Goal: Transaction & Acquisition: Purchase product/service

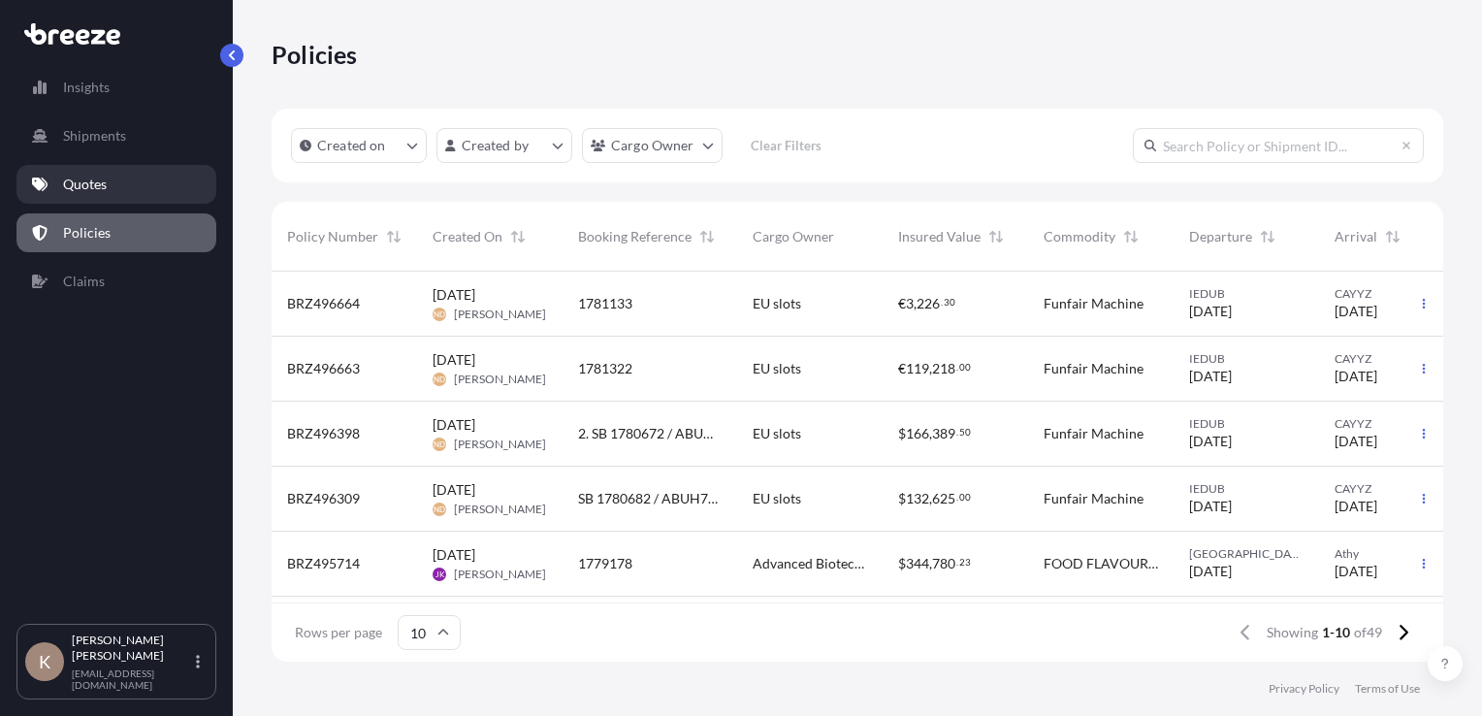
scroll to position [386, 1156]
click at [109, 183] on link "Quotes" at bounding box center [116, 184] width 200 height 39
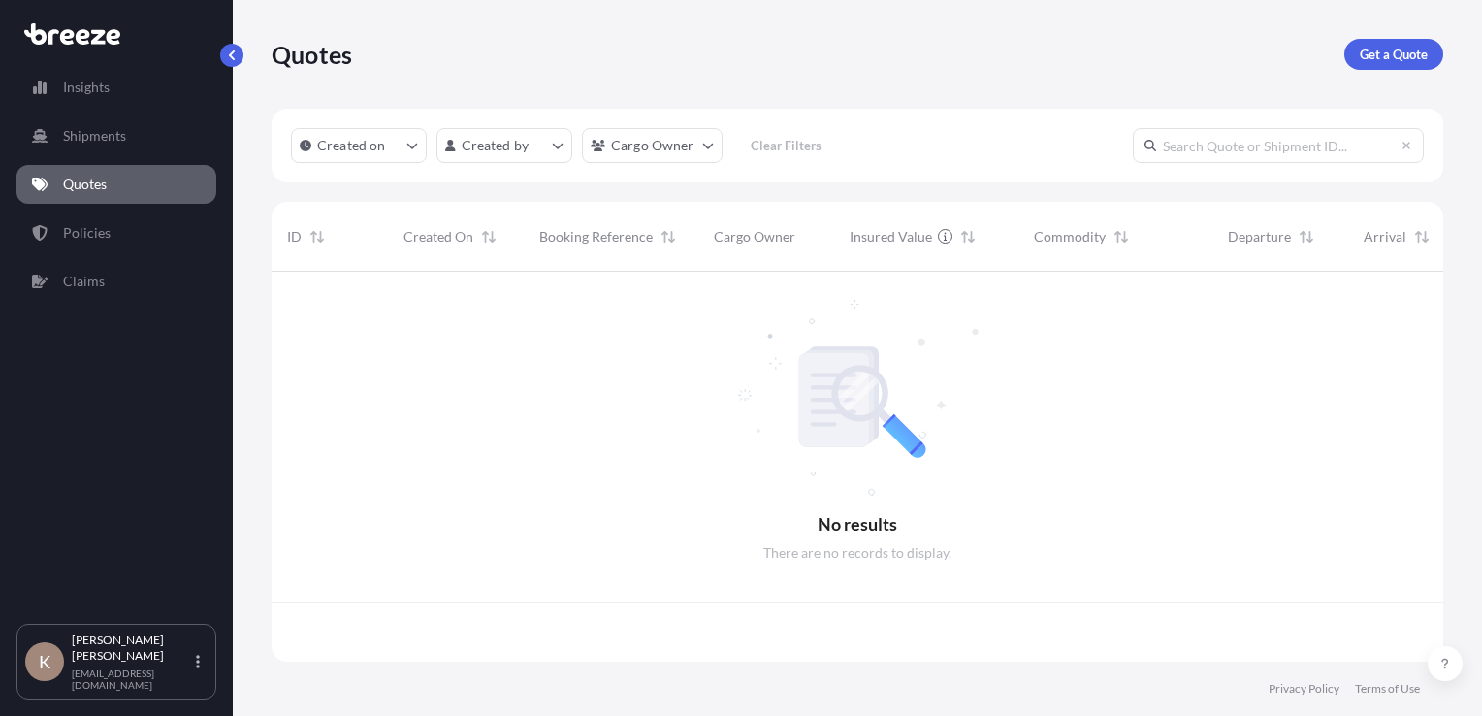
scroll to position [386, 1156]
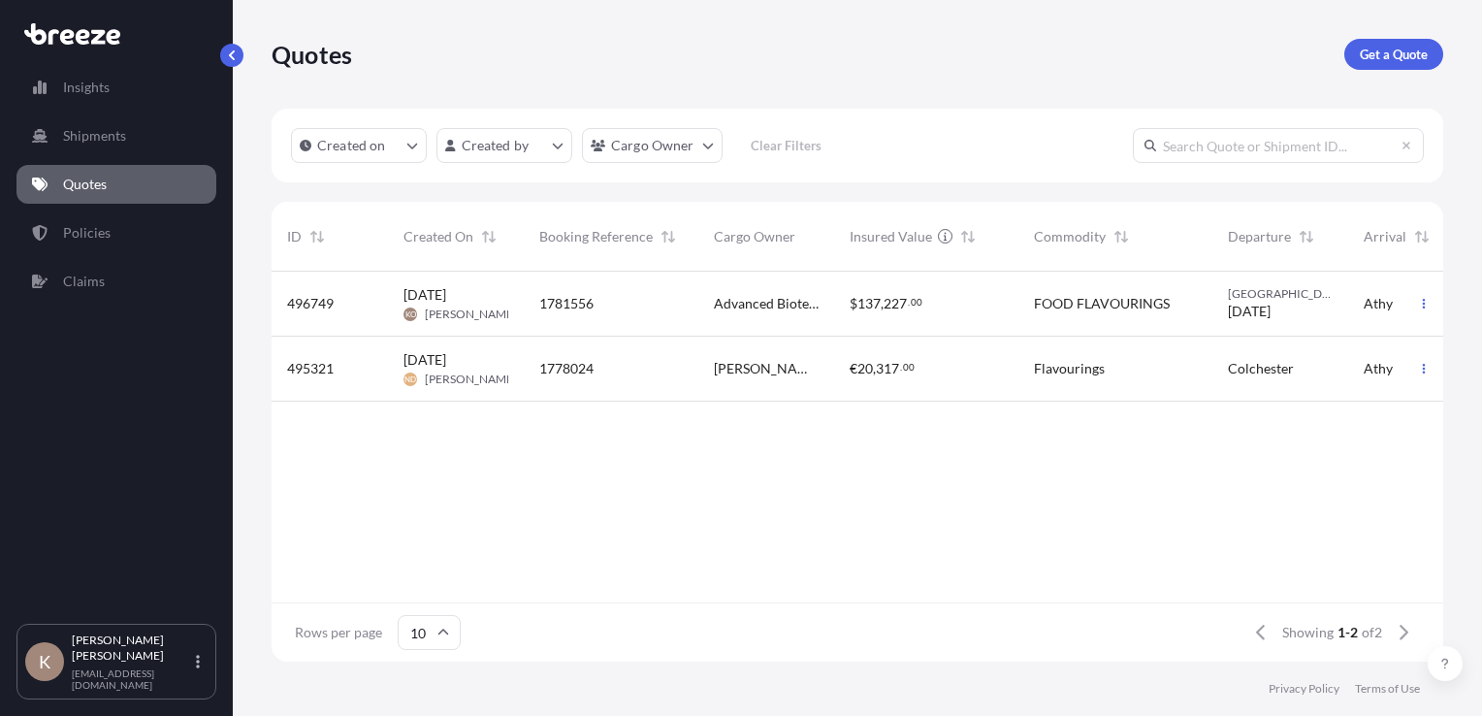
click at [758, 306] on span "Advanced Biotech Europe GmbH" at bounding box center [766, 303] width 105 height 19
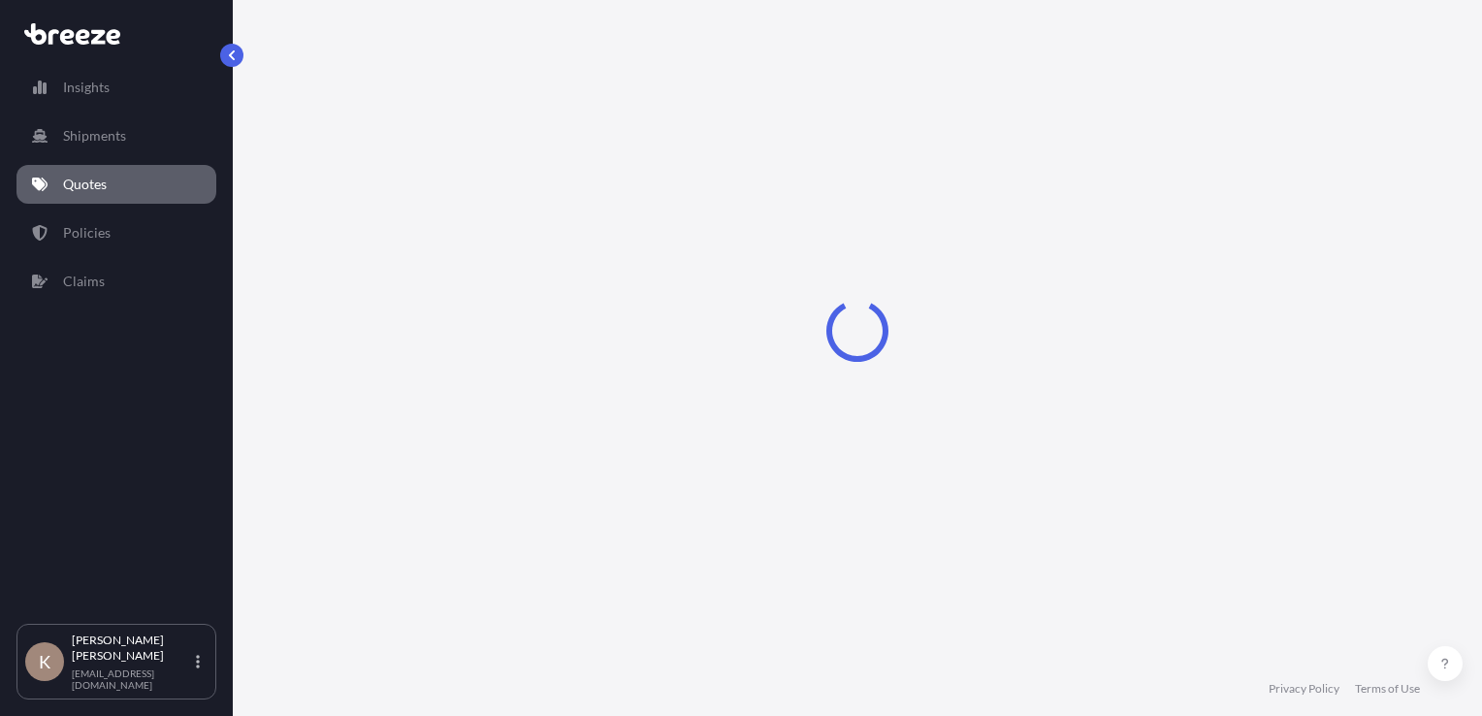
select select "Road"
select select "1"
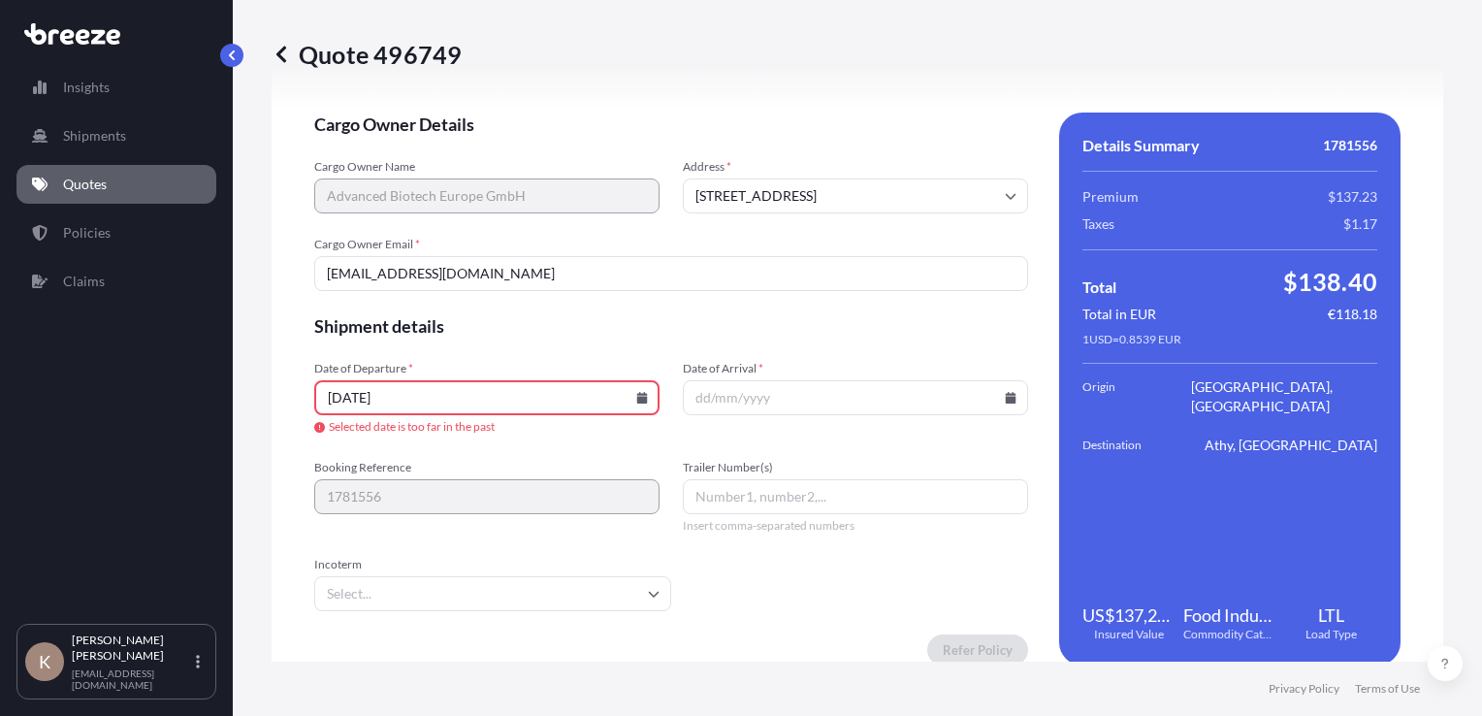
scroll to position [2637, 0]
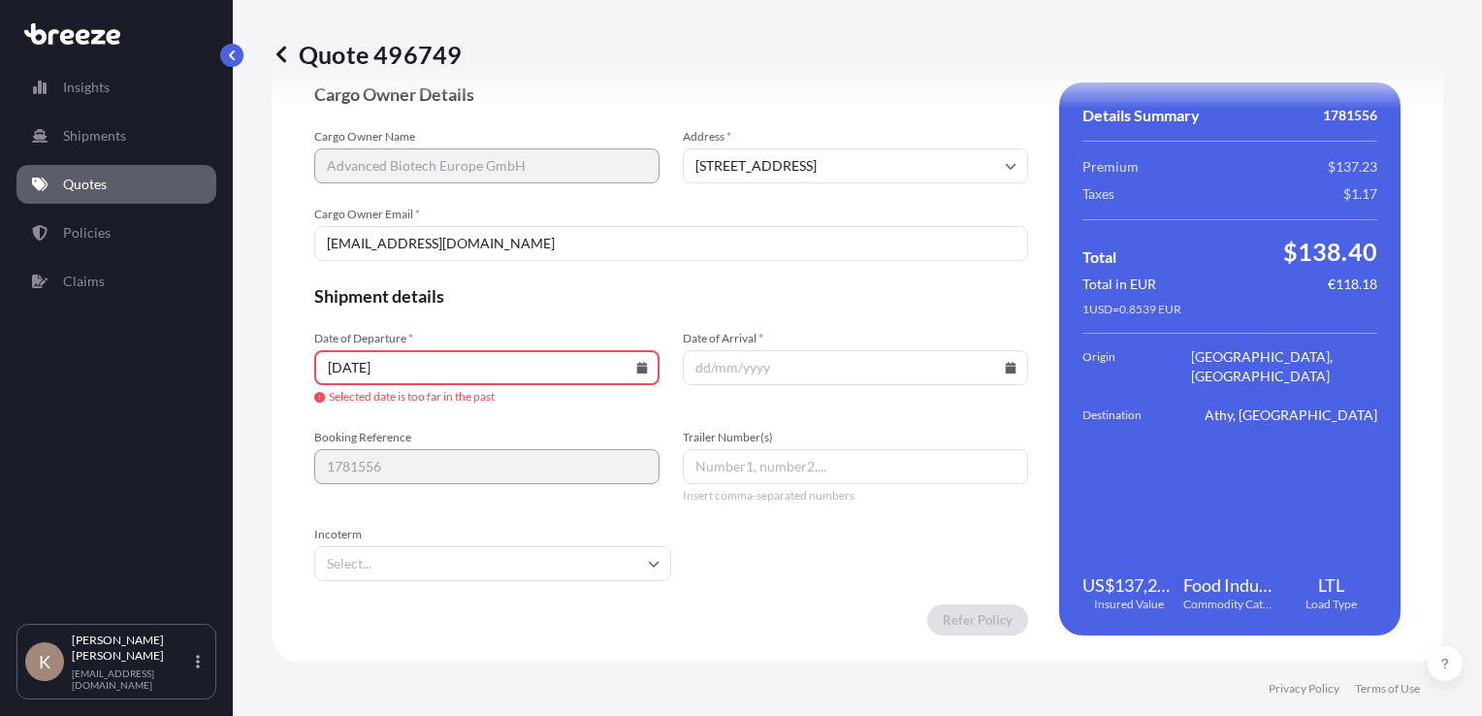
click at [640, 366] on icon at bounding box center [642, 368] width 11 height 12
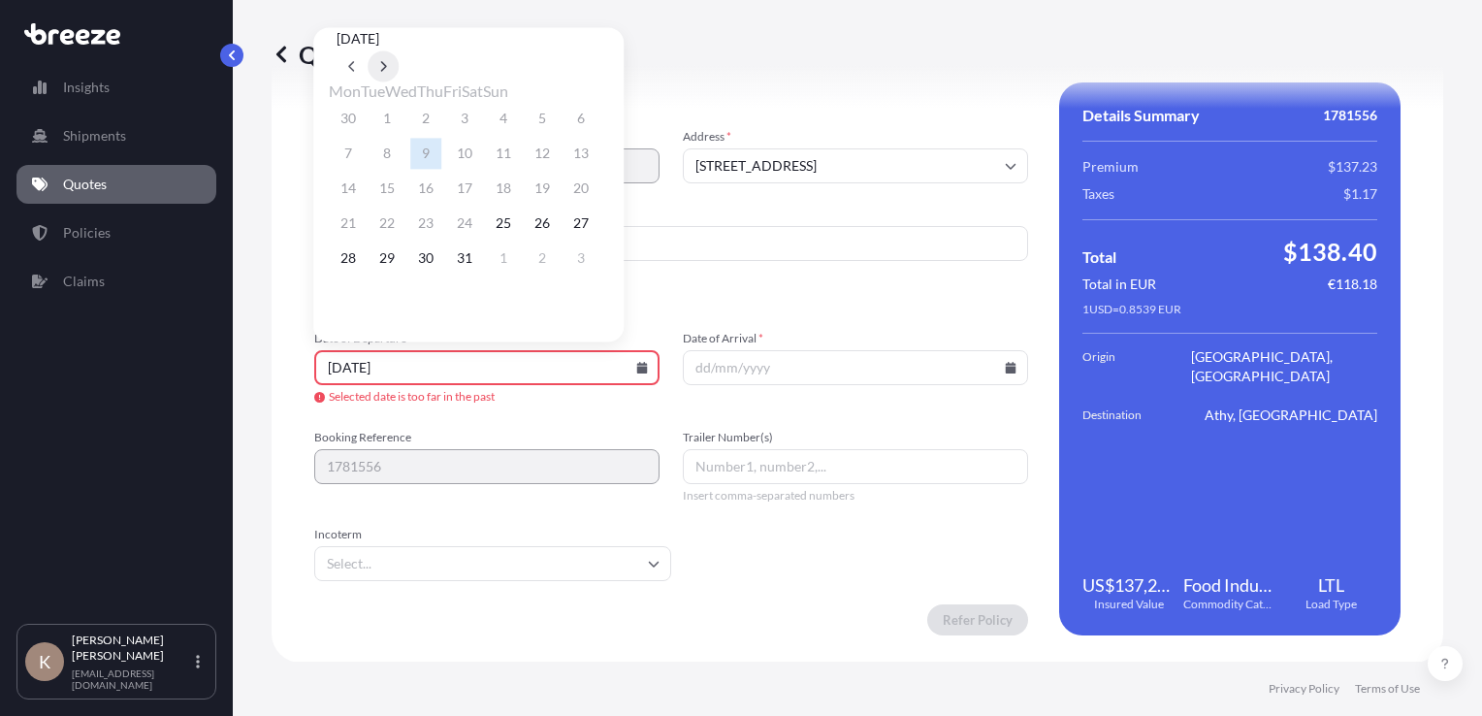
click at [387, 60] on icon at bounding box center [383, 66] width 8 height 12
click at [387, 231] on button "19" at bounding box center [386, 223] width 31 height 31
type input "[DATE]"
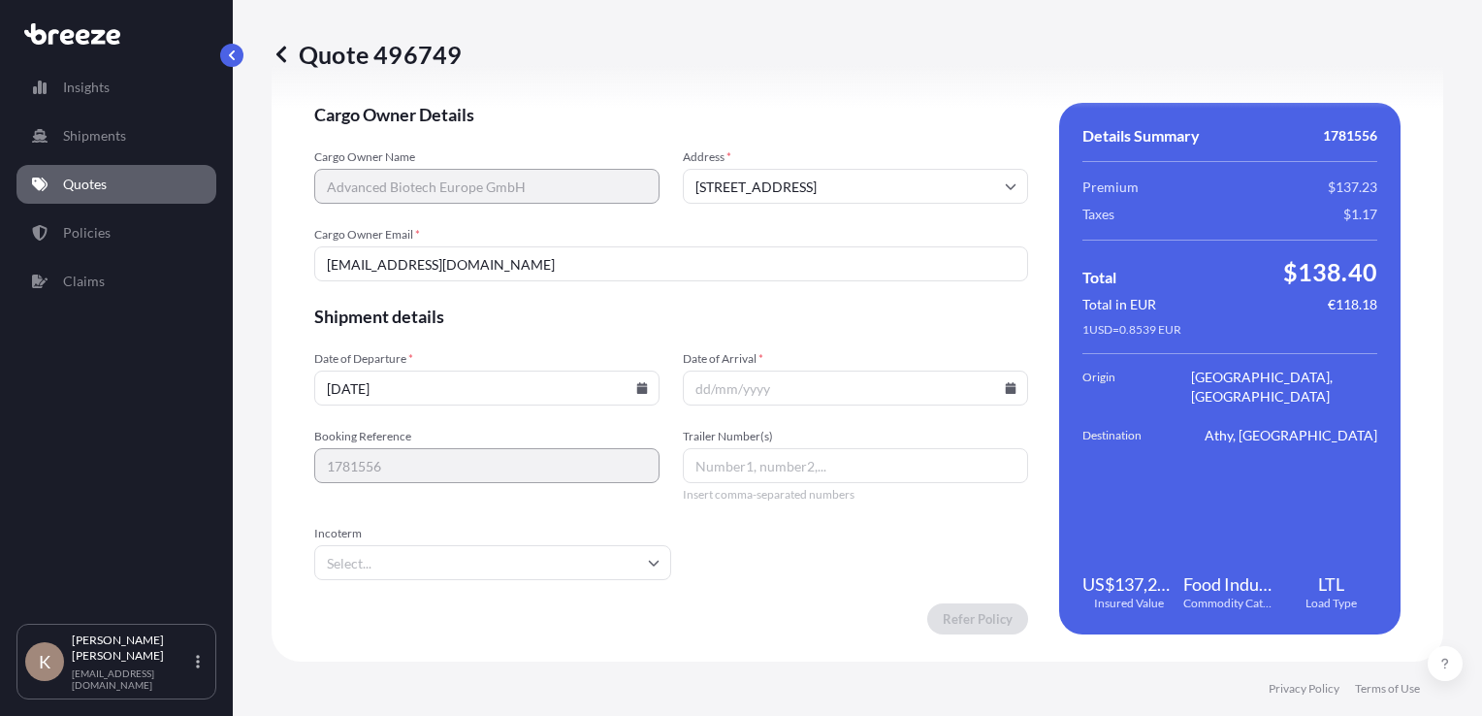
scroll to position [2594, 0]
click at [997, 395] on input "Date of Arrival *" at bounding box center [855, 388] width 345 height 35
click at [1005, 386] on icon at bounding box center [1011, 389] width 12 height 12
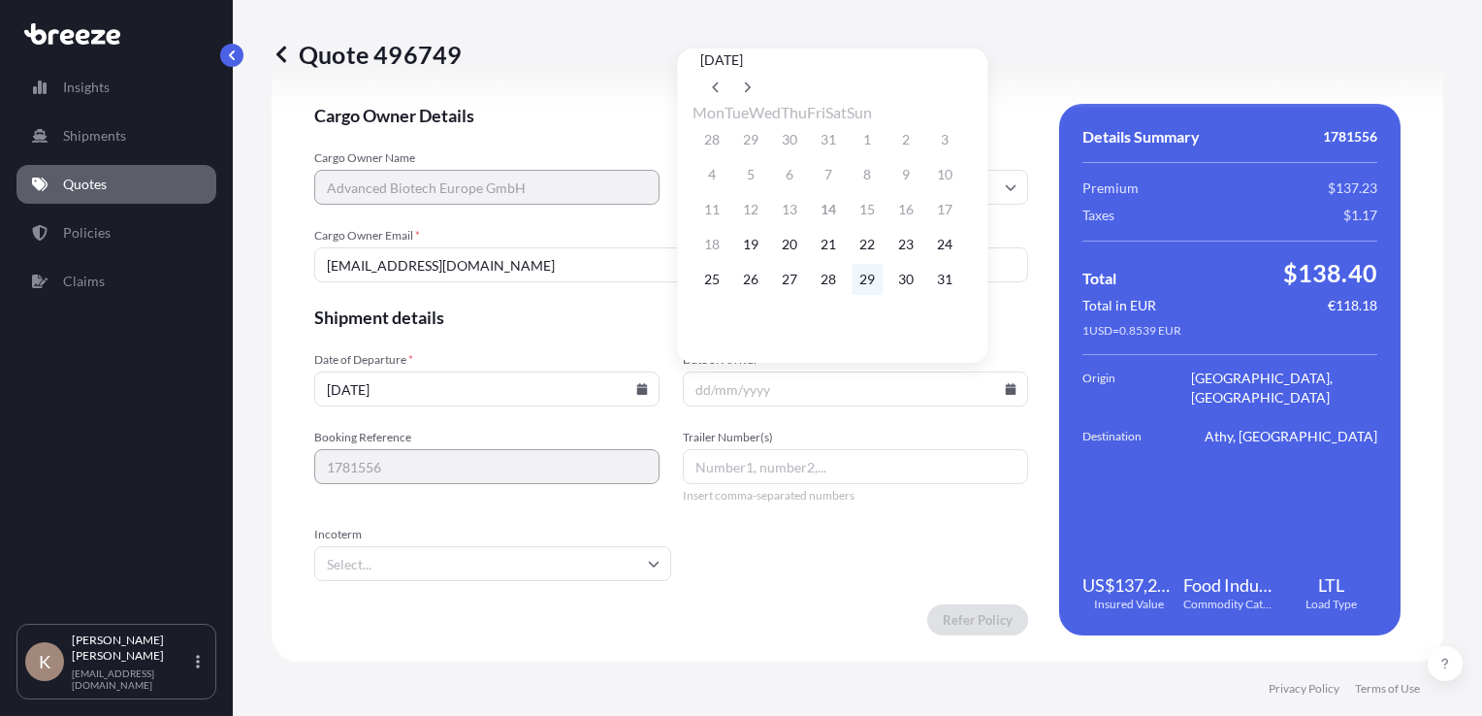
click at [882, 289] on button "29" at bounding box center [866, 279] width 31 height 31
type input "[DATE]"
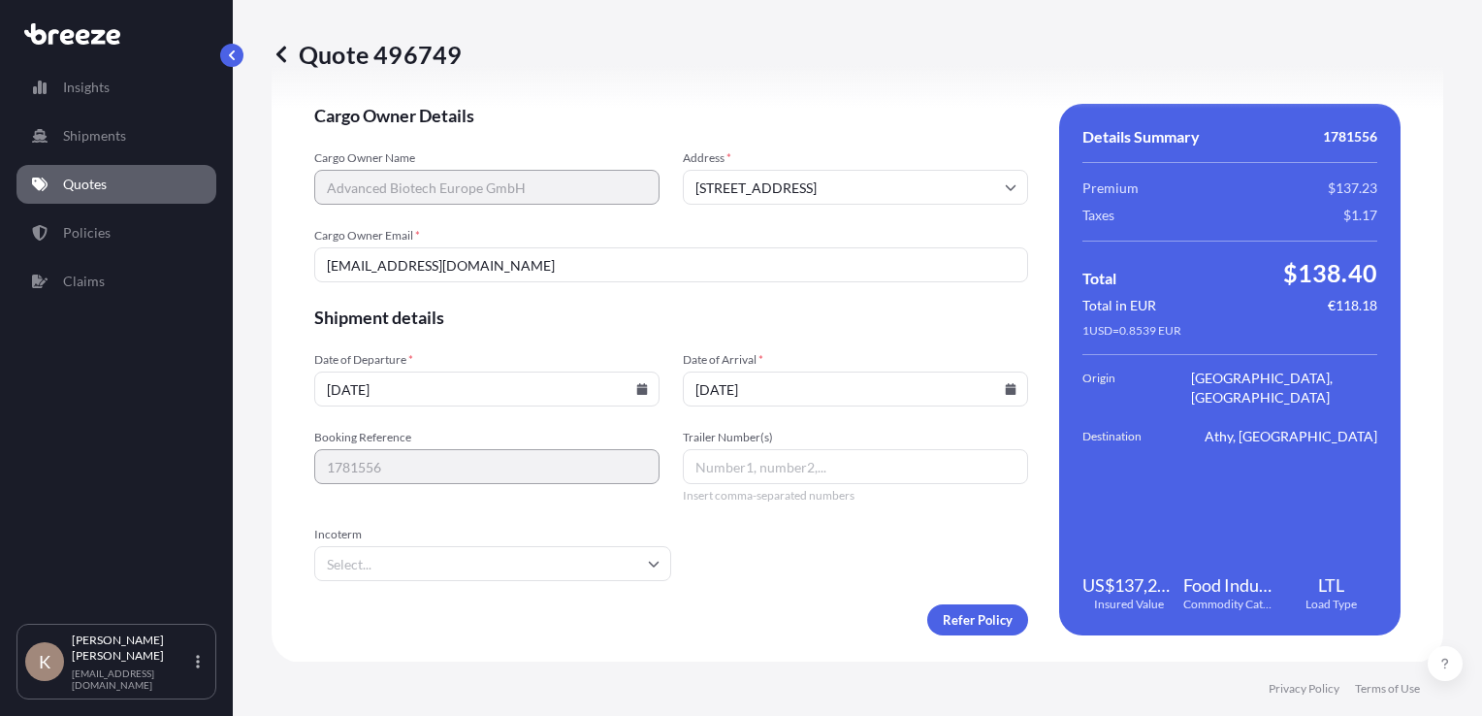
click at [651, 561] on icon at bounding box center [654, 564] width 12 height 12
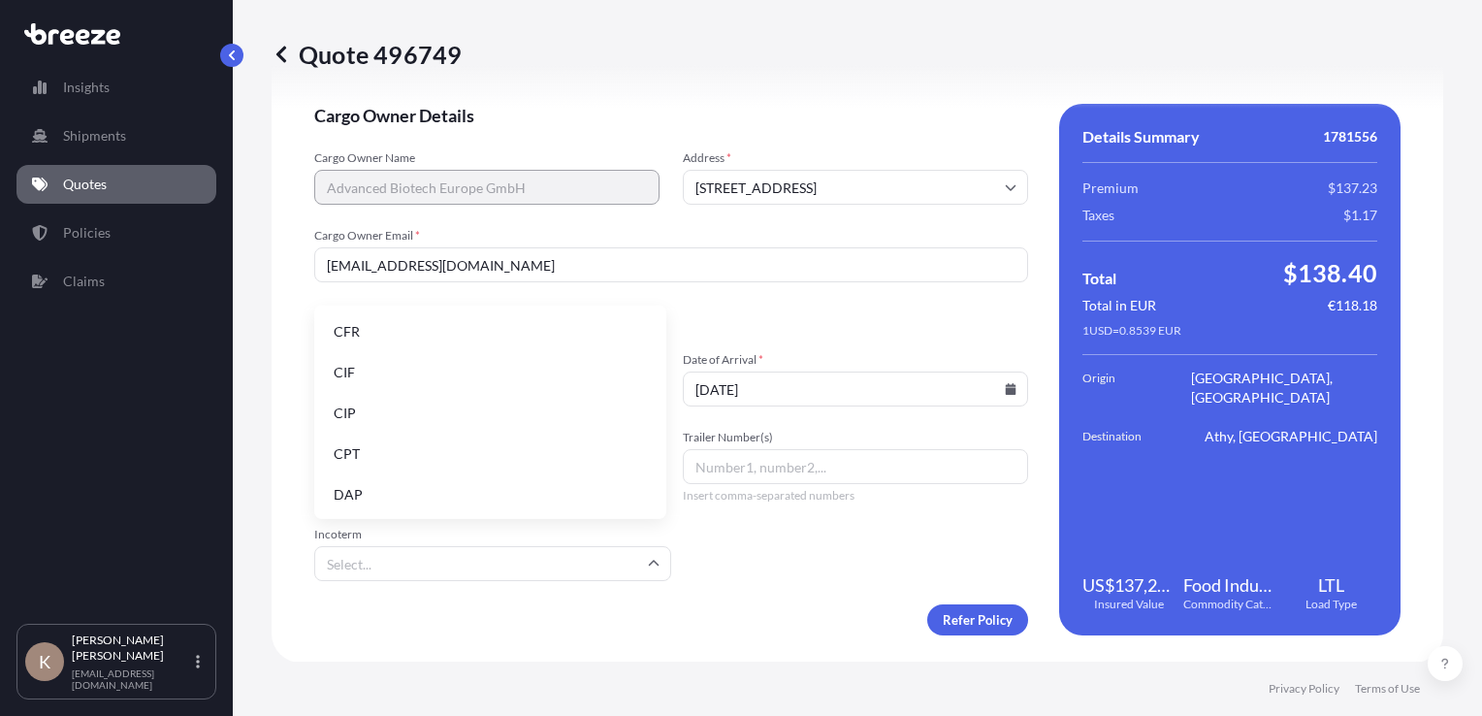
click at [803, 584] on form "Cargo Owner Details Cargo Owner Name Advanced Biotech Europe GmbH Address * [ST…" at bounding box center [671, 369] width 714 height 531
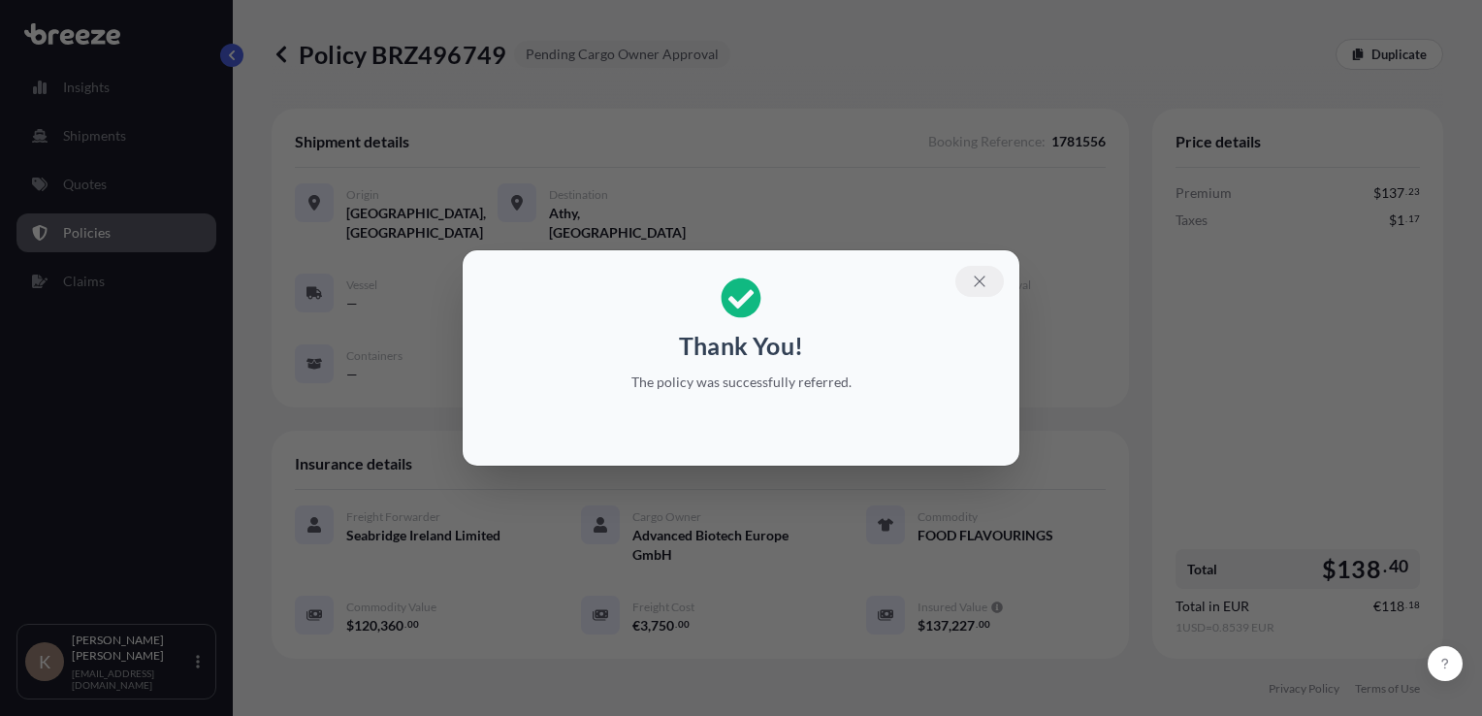
click at [986, 288] on icon "button" at bounding box center [979, 280] width 17 height 17
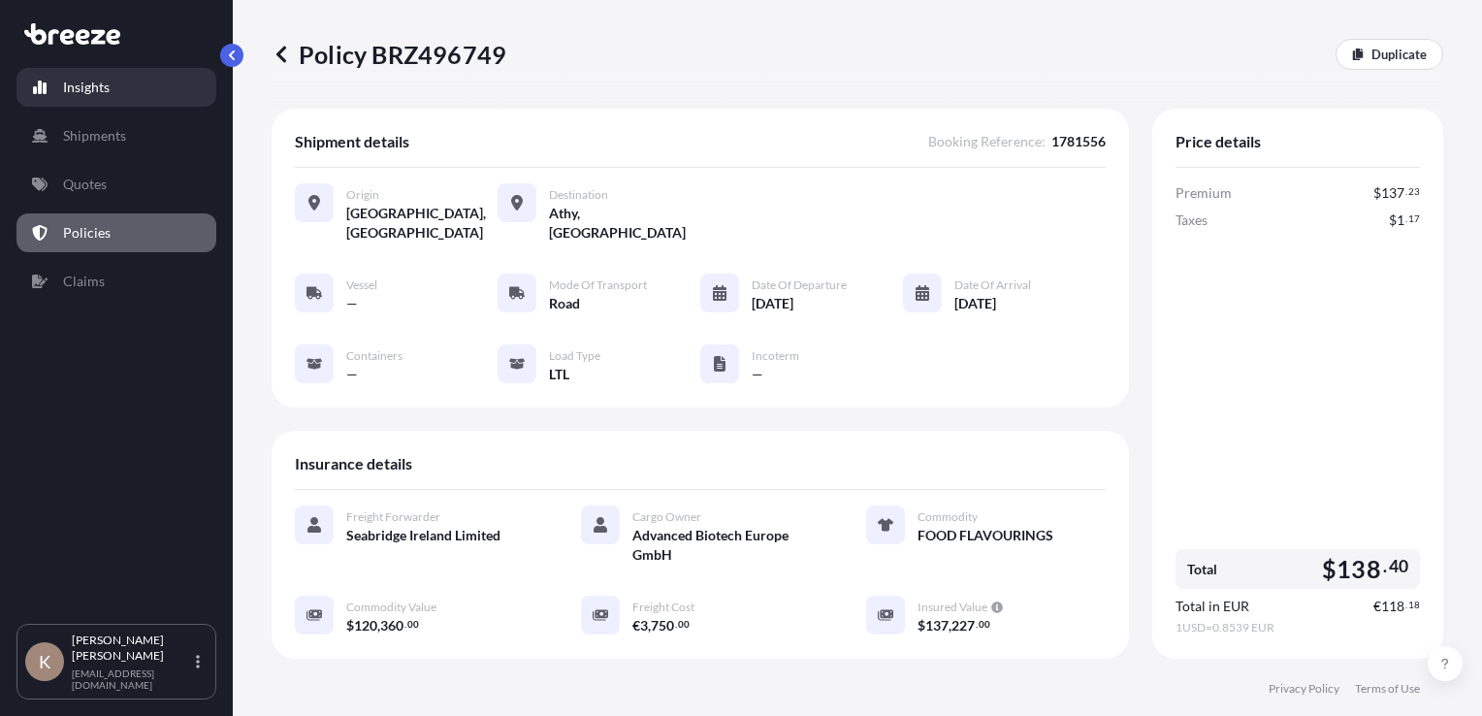
click at [110, 91] on link "Insights" at bounding box center [116, 87] width 200 height 39
select select "2025"
